Goal: Task Accomplishment & Management: Use online tool/utility

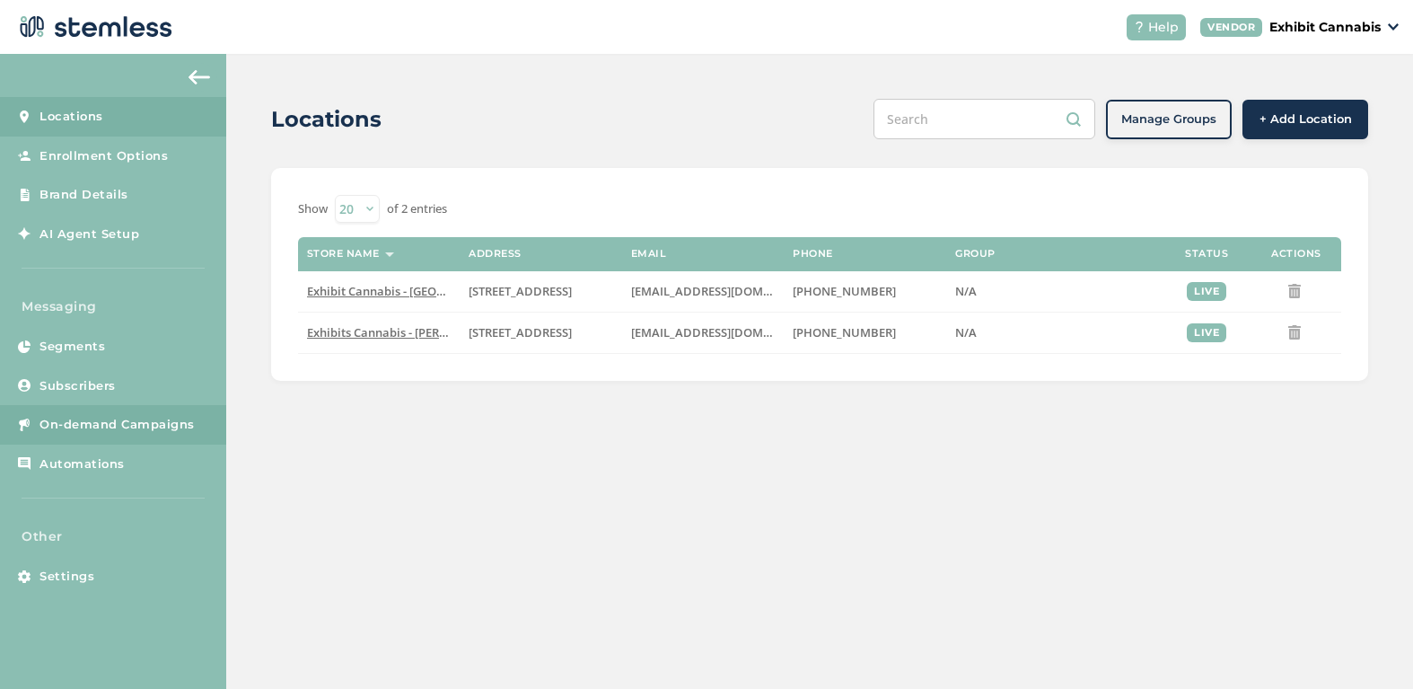
click at [109, 425] on span "On-demand Campaigns" at bounding box center [117, 425] width 155 height 18
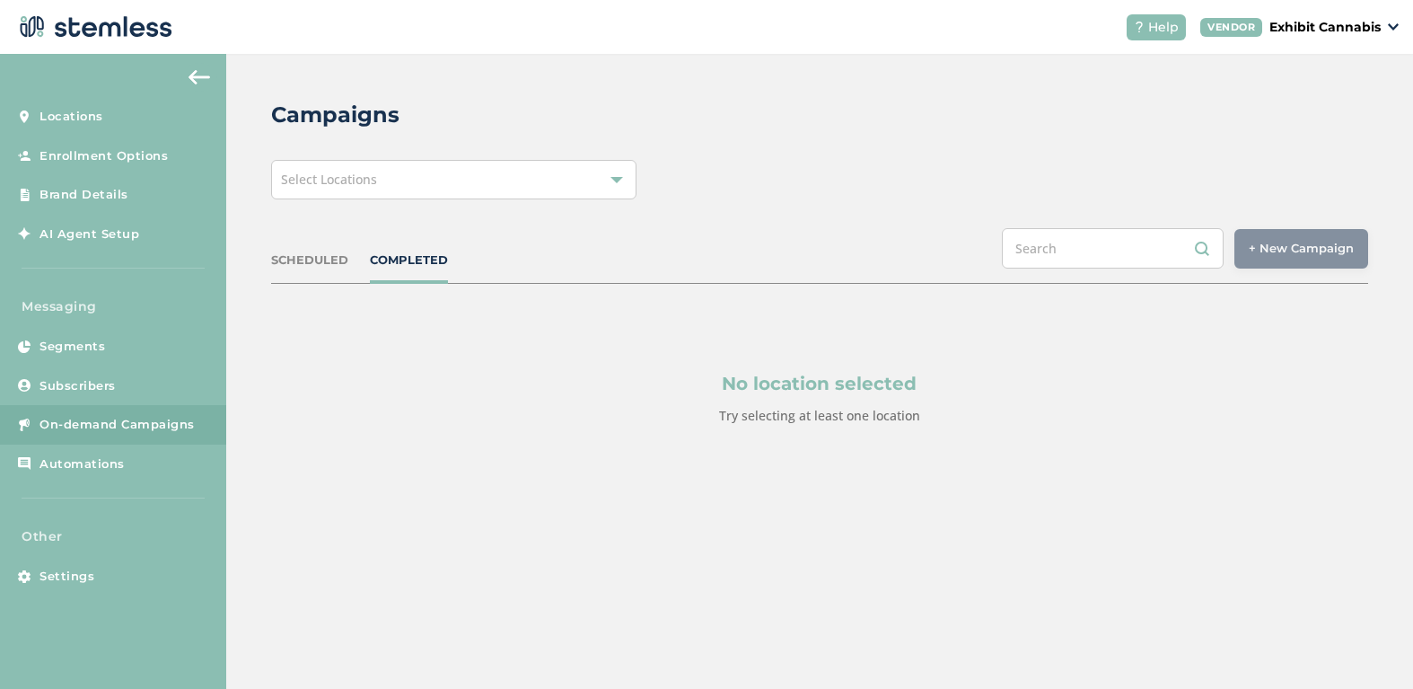
click at [503, 179] on div "Select Locations" at bounding box center [453, 180] width 365 height 40
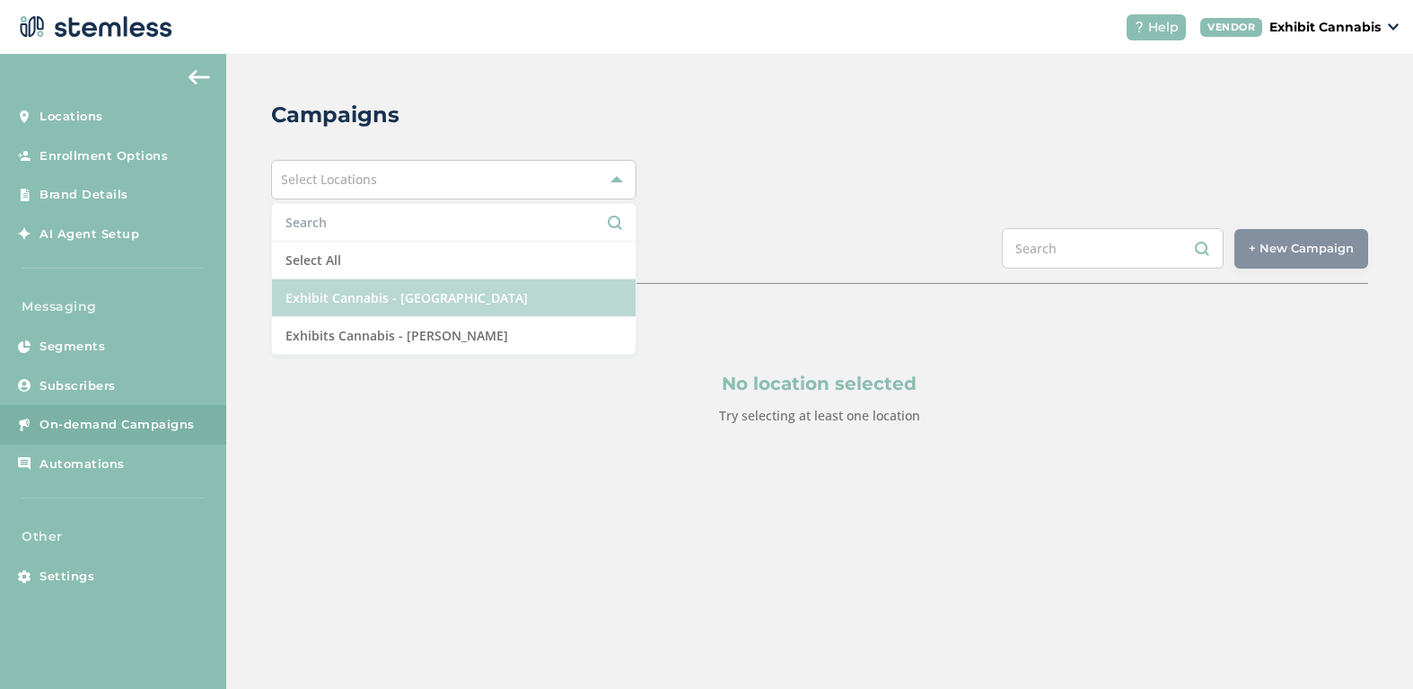
click at [424, 304] on li "Exhibit Cannabis - [GEOGRAPHIC_DATA]" at bounding box center [454, 298] width 364 height 38
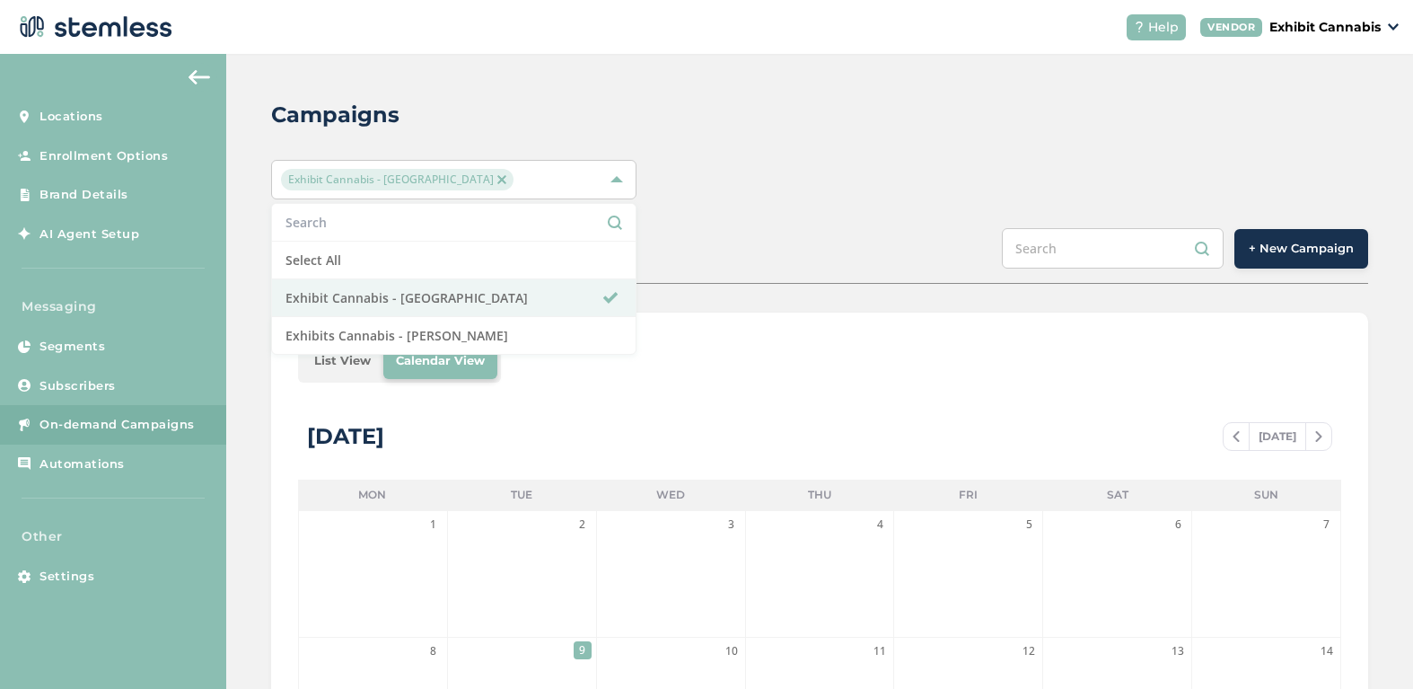
click at [793, 228] on div "SCHEDULED COMPLETED + New Campaign" at bounding box center [819, 256] width 1097 height 56
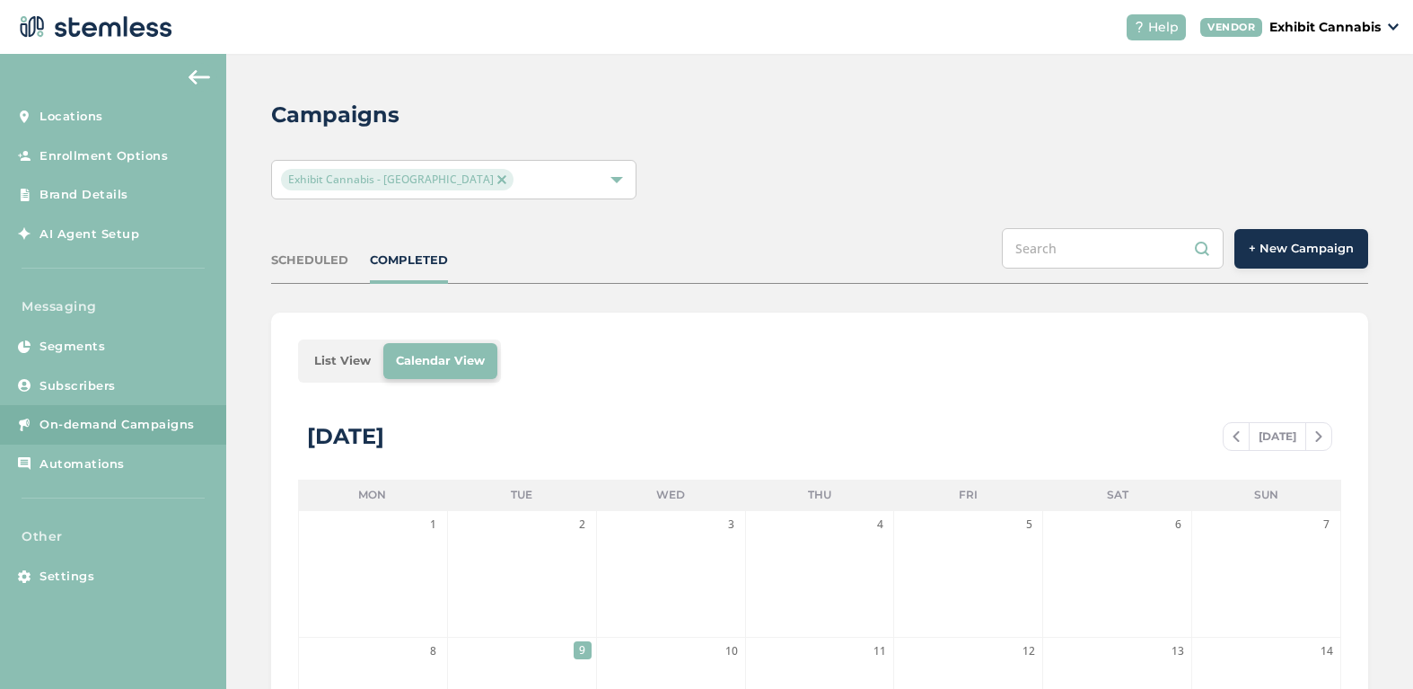
click at [330, 357] on li "List View" at bounding box center [343, 361] width 82 height 36
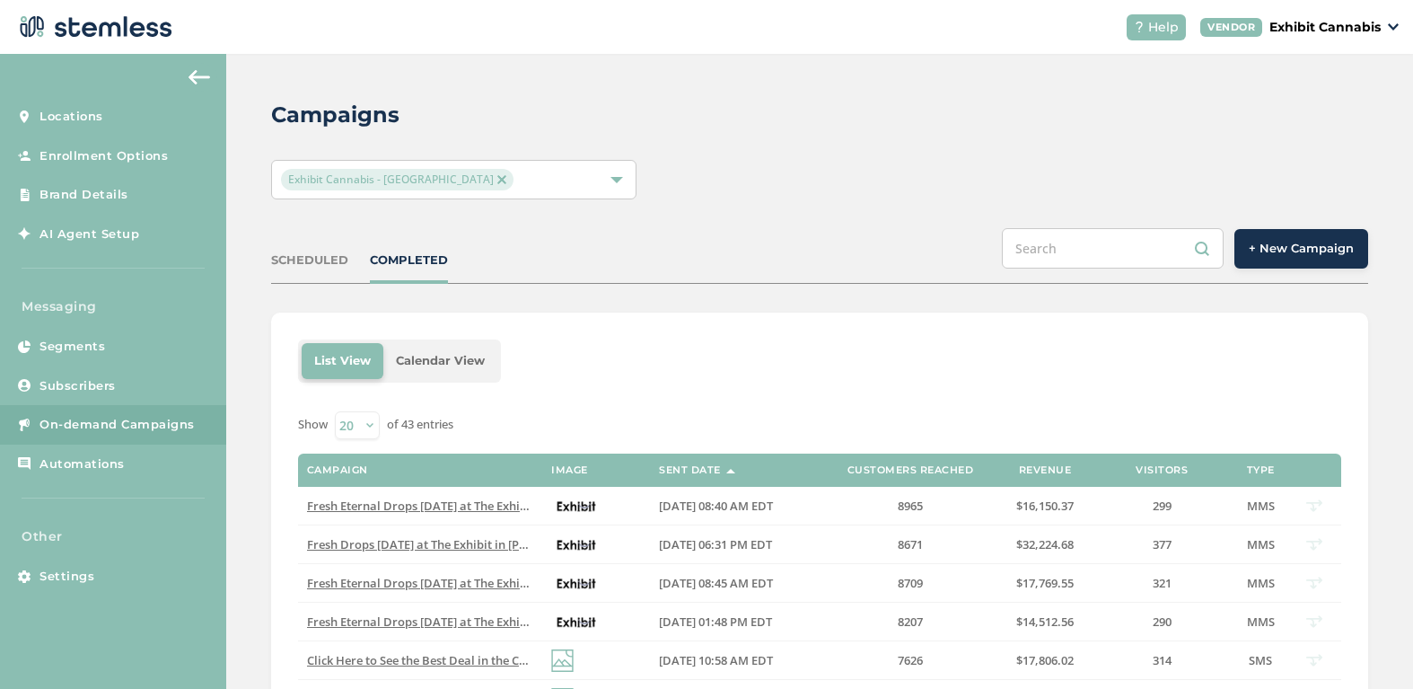
click at [1265, 246] on span "+ New Campaign" at bounding box center [1301, 249] width 105 height 18
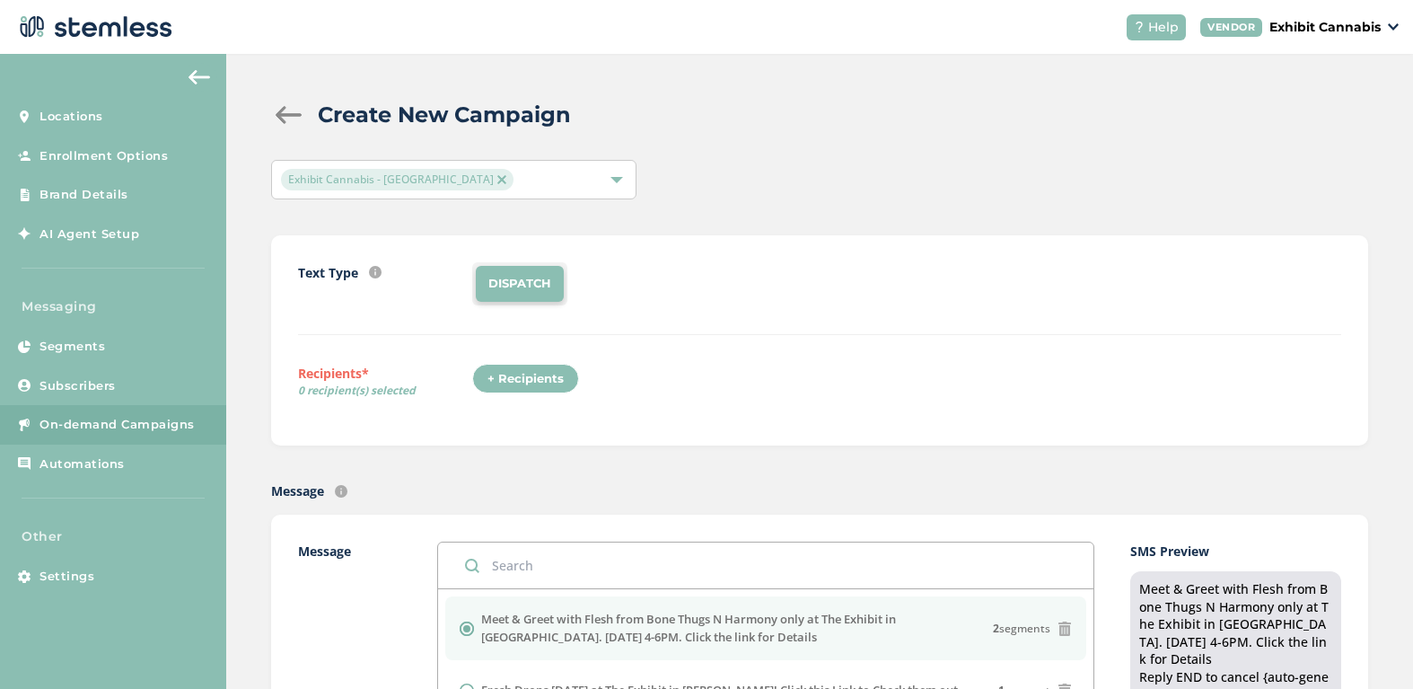
click at [487, 380] on div "+ Recipients" at bounding box center [525, 379] width 107 height 31
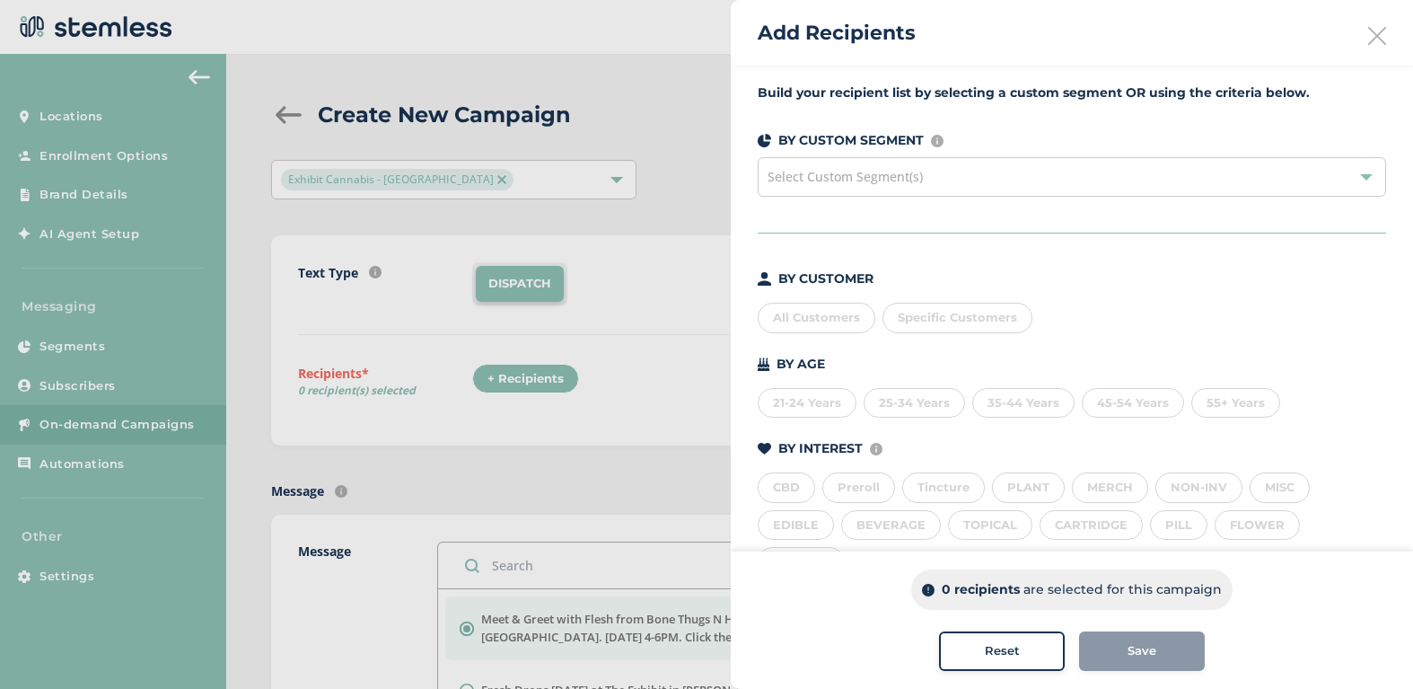
click at [817, 325] on div "All Customers" at bounding box center [817, 318] width 118 height 31
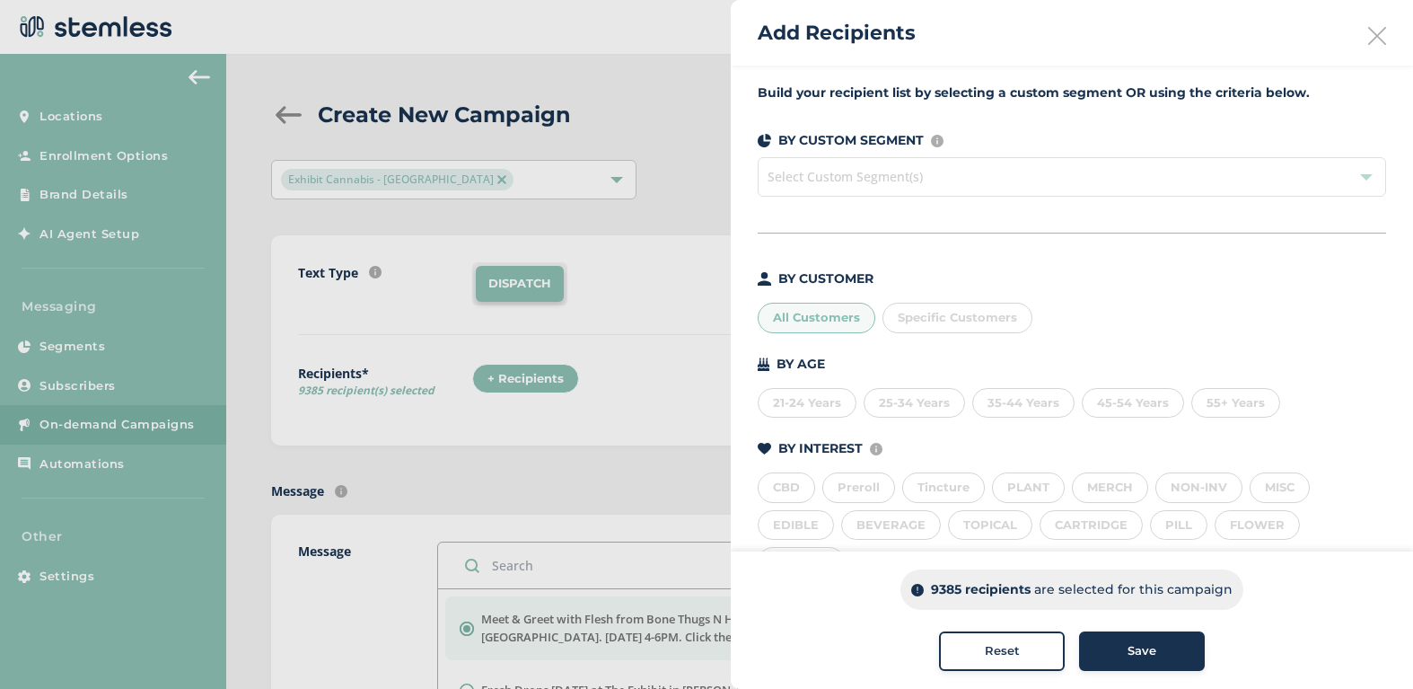
click at [1116, 653] on div "Save" at bounding box center [1142, 651] width 97 height 18
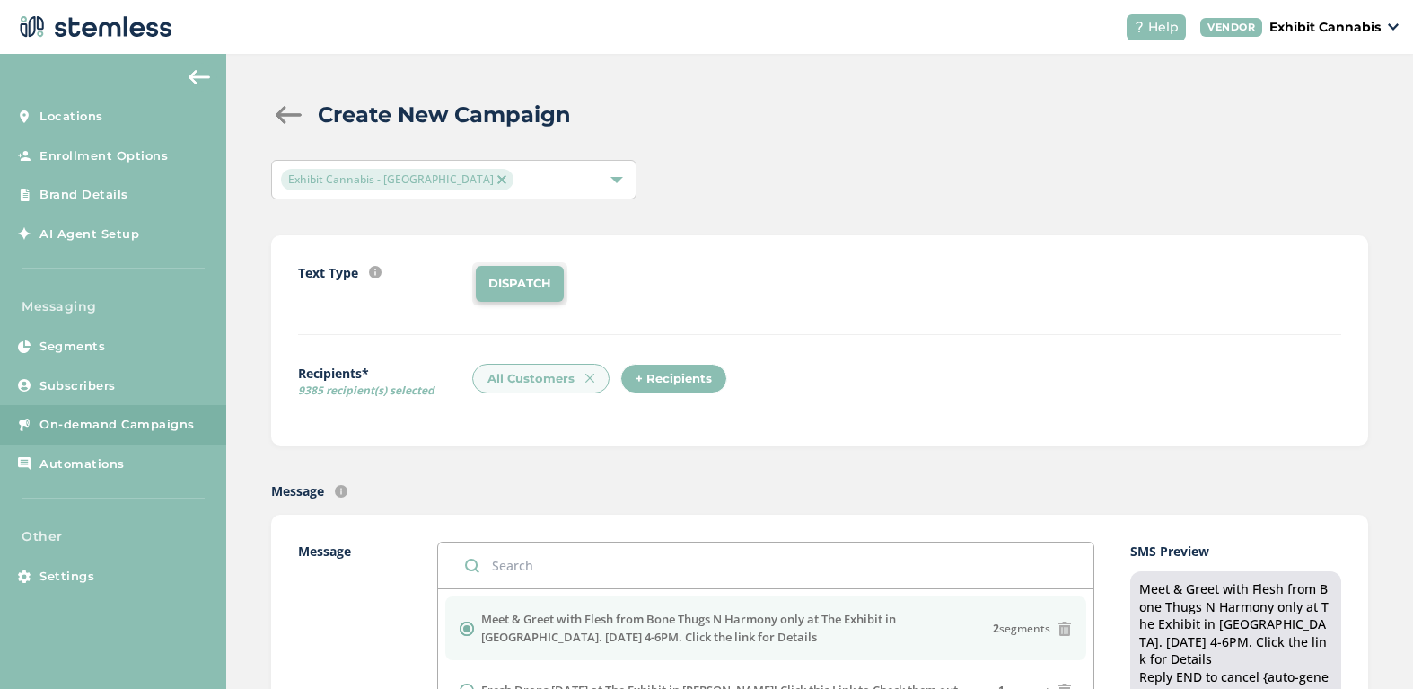
click at [408, 489] on div "Message Text message sent with auto-generated link to landing page." at bounding box center [819, 490] width 1097 height 19
click at [532, 288] on li "DISPATCH" at bounding box center [520, 284] width 88 height 36
click at [453, 483] on div "Message Text message sent with auto-generated link to landing page." at bounding box center [819, 490] width 1097 height 19
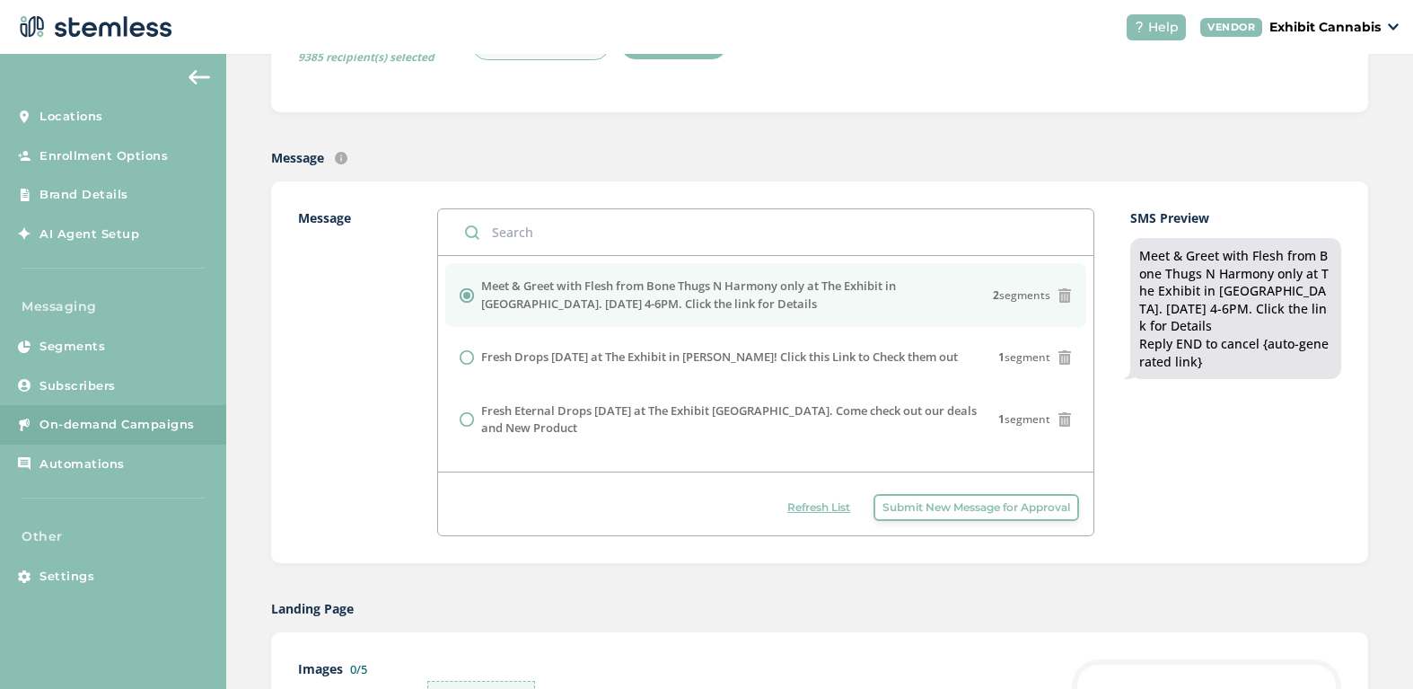
scroll to position [359, 0]
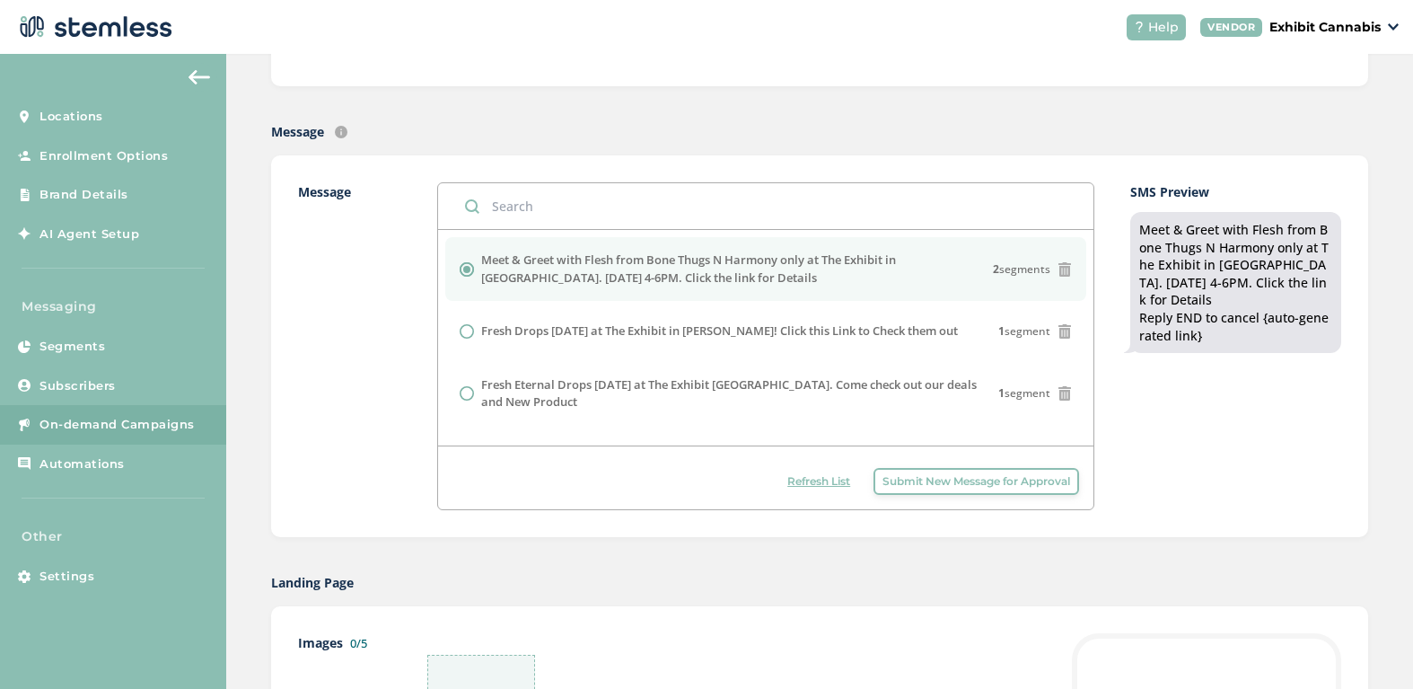
click at [928, 485] on span "Submit New Message for Approval" at bounding box center [977, 481] width 188 height 16
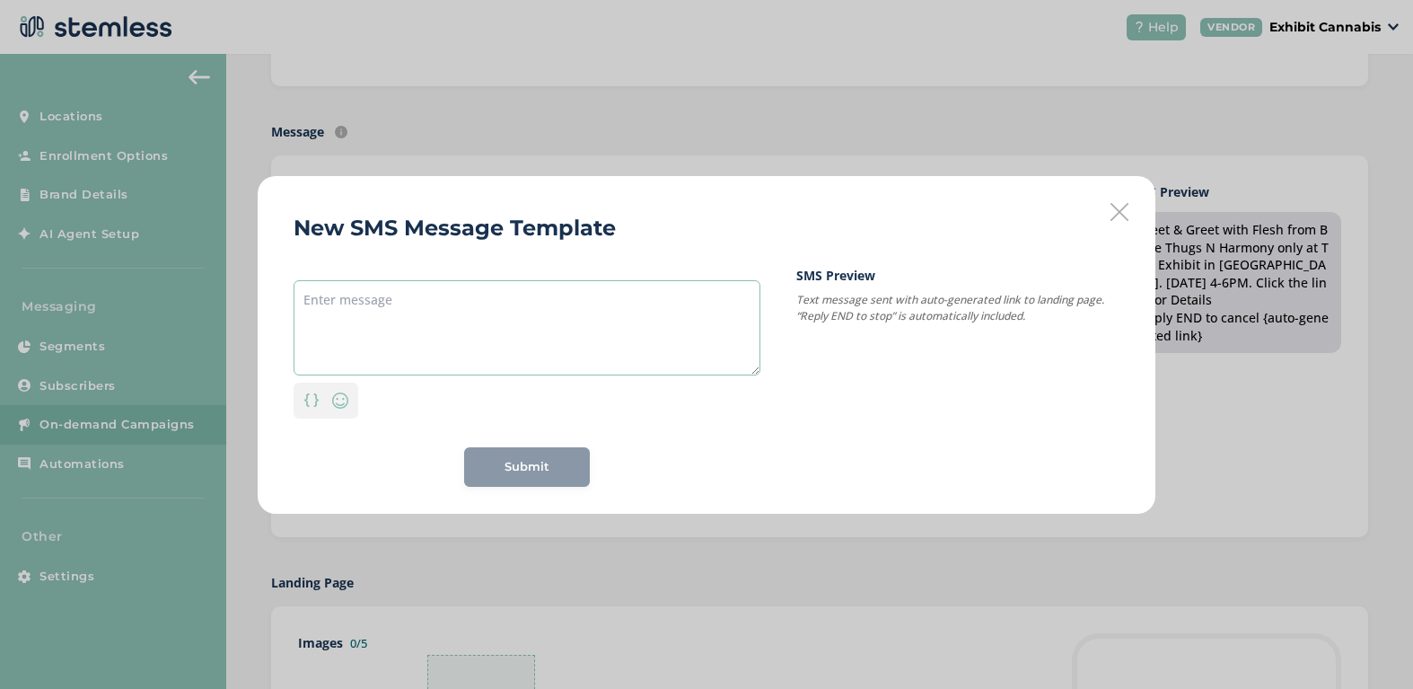
click at [382, 299] on textarea at bounding box center [527, 327] width 467 height 95
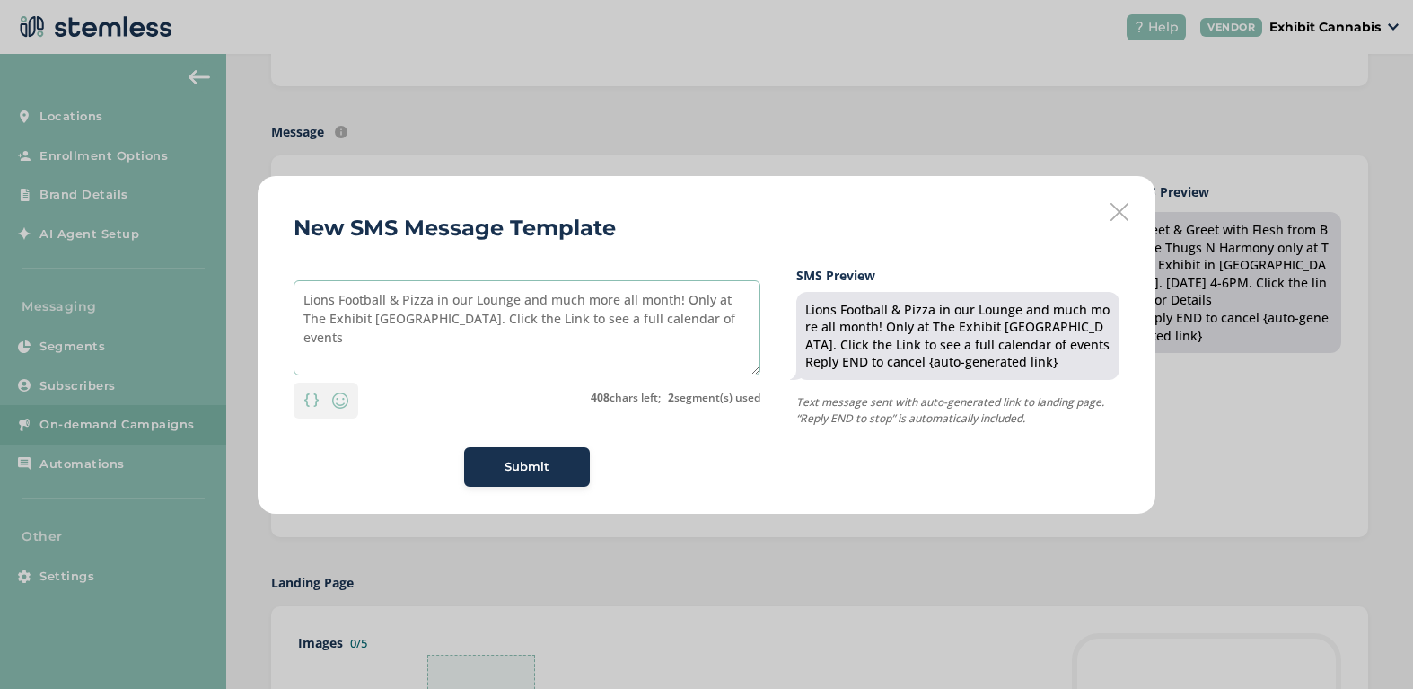
type textarea "Lions Football & Pizza in our Lounge and much more all month! Only at The Exhib…"
click at [523, 471] on span "Submit" at bounding box center [527, 467] width 45 height 18
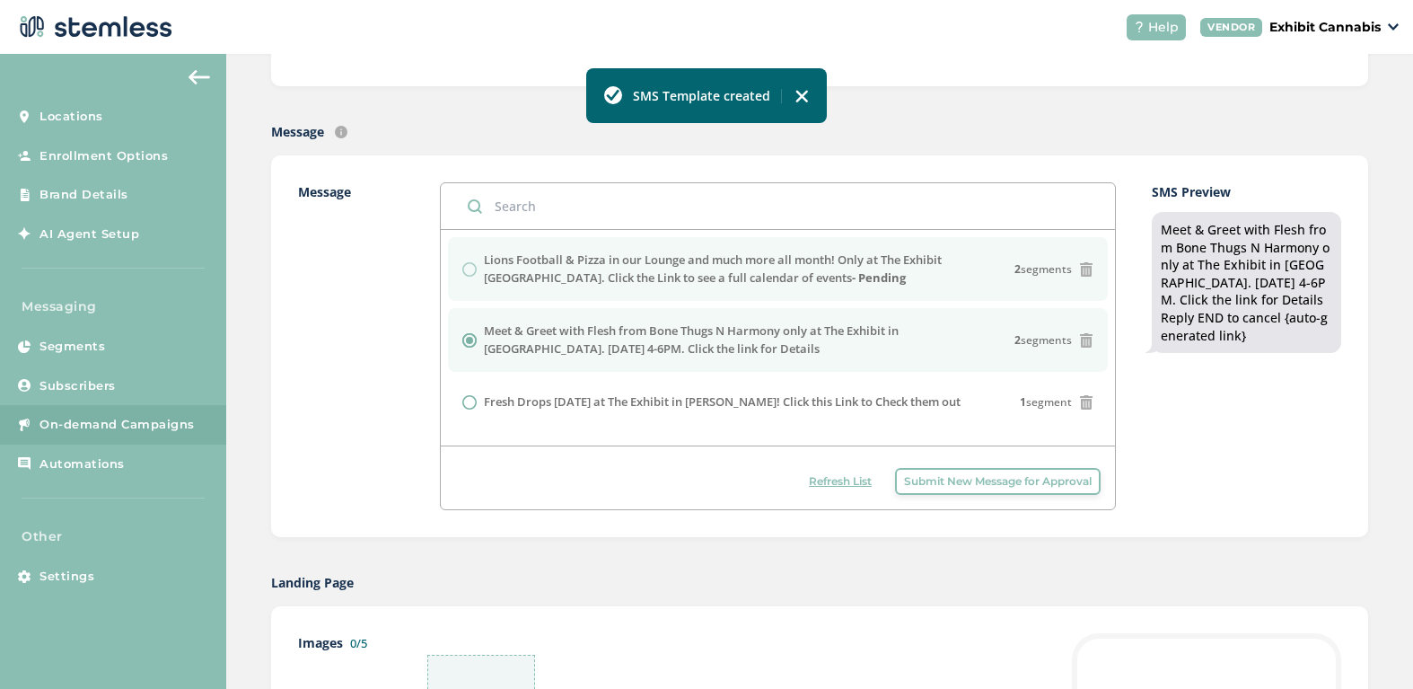
click at [466, 267] on div "Lions Football & Pizza in our Lounge and much more all month! Only at The Exhib…" at bounding box center [777, 268] width 631 height 35
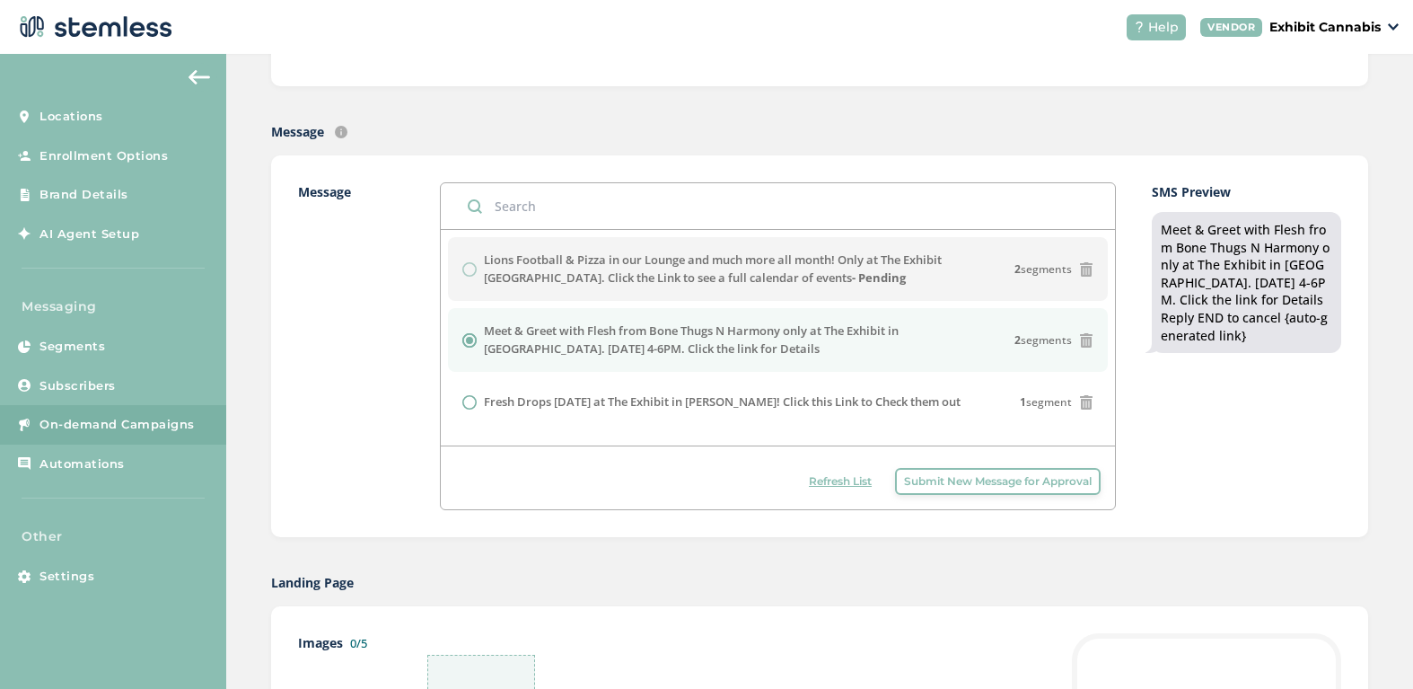
click at [346, 299] on label "Message" at bounding box center [351, 346] width 107 height 328
